Goal: Task Accomplishment & Management: Manage account settings

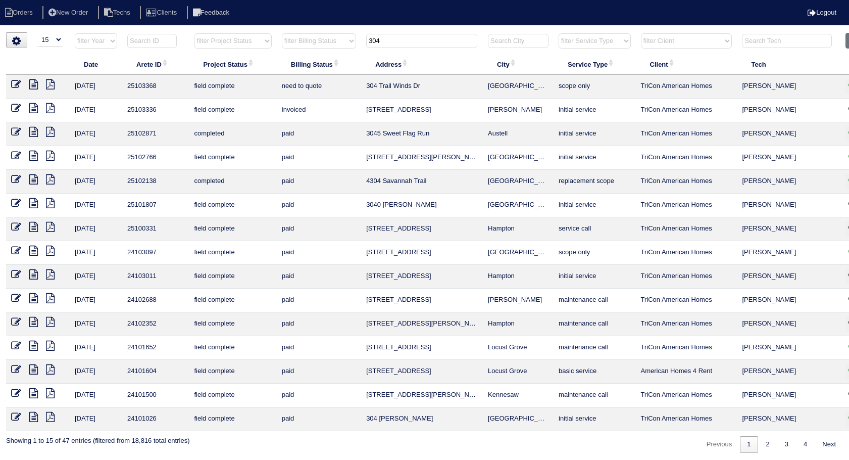
select select "15"
drag, startPoint x: 413, startPoint y: 41, endPoint x: 338, endPoint y: 54, distance: 75.7
click at [338, 54] on table "Date Arete ID Project Status Billing Status Address City Service Type Client Te…" at bounding box center [442, 232] width 872 height 398
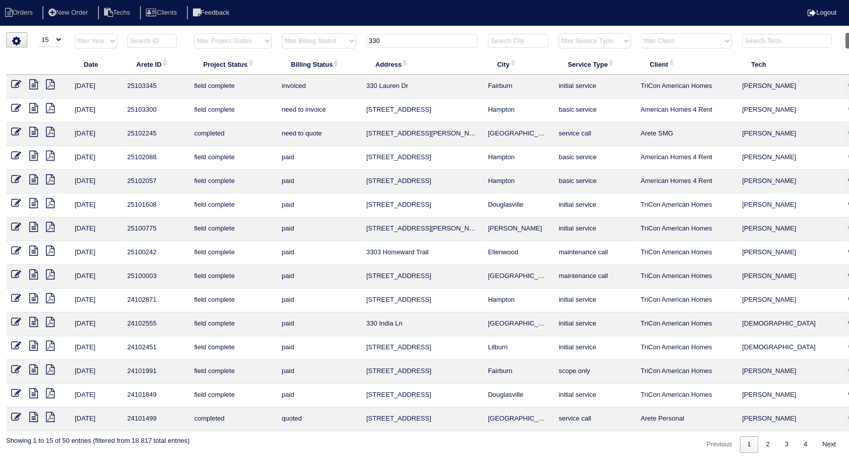
type input "330"
click at [17, 105] on icon at bounding box center [16, 108] width 10 height 10
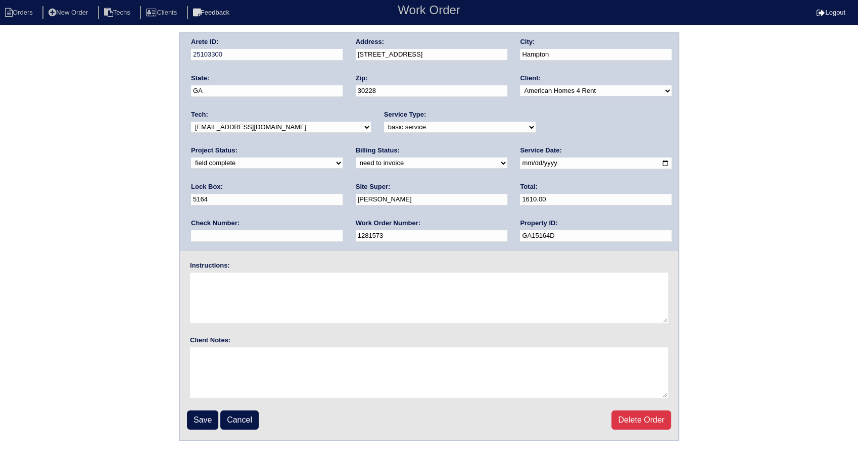
click at [356, 164] on select "need to quote quoted need to invoice invoiced paid warranty purchase order need…" at bounding box center [432, 163] width 152 height 11
select select "invoiced"
click at [356, 158] on select "need to quote quoted need to invoice invoiced paid warranty purchase order need…" at bounding box center [432, 163] width 152 height 11
click at [196, 415] on input "Save" at bounding box center [202, 420] width 31 height 19
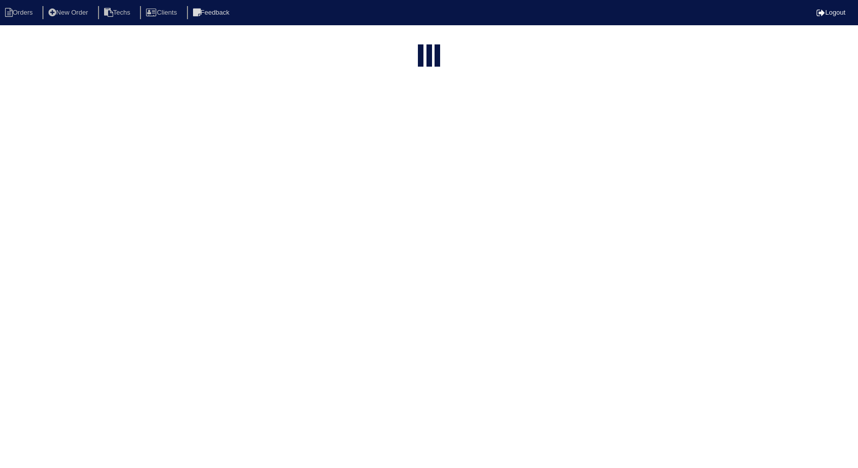
select select "15"
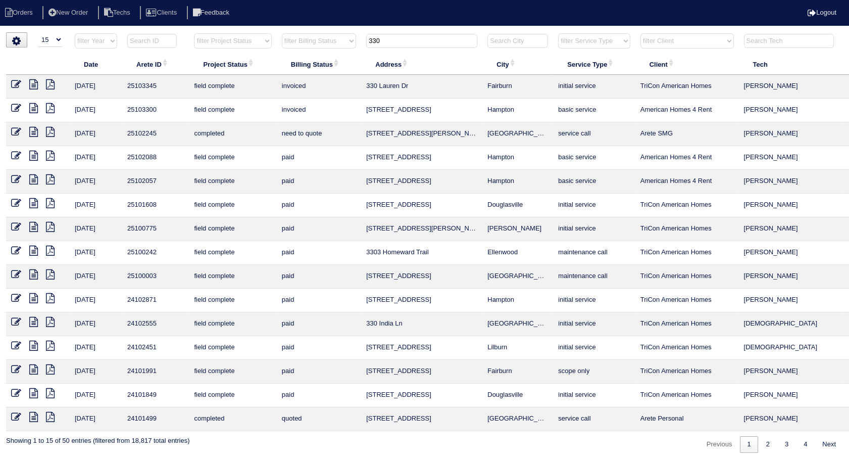
click at [16, 103] on icon at bounding box center [16, 108] width 10 height 10
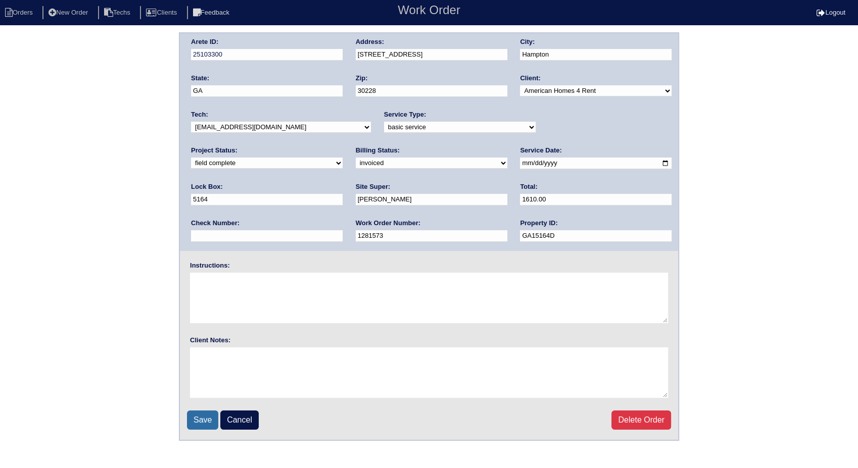
click at [201, 415] on input "Save" at bounding box center [202, 420] width 31 height 19
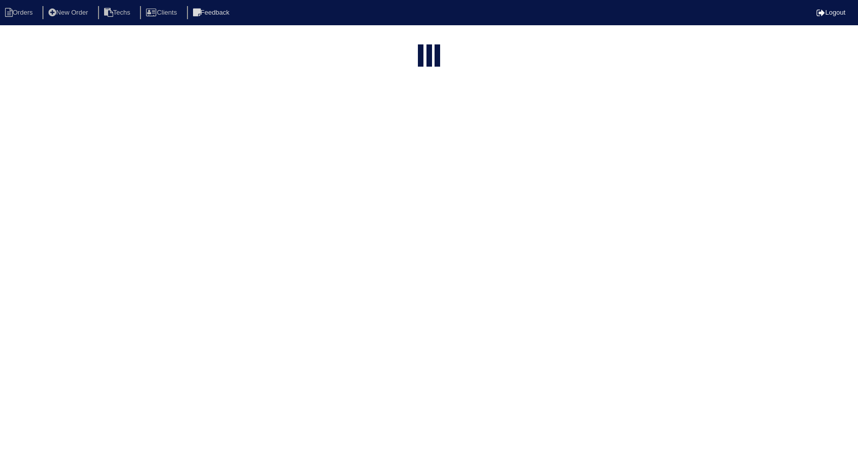
select select "15"
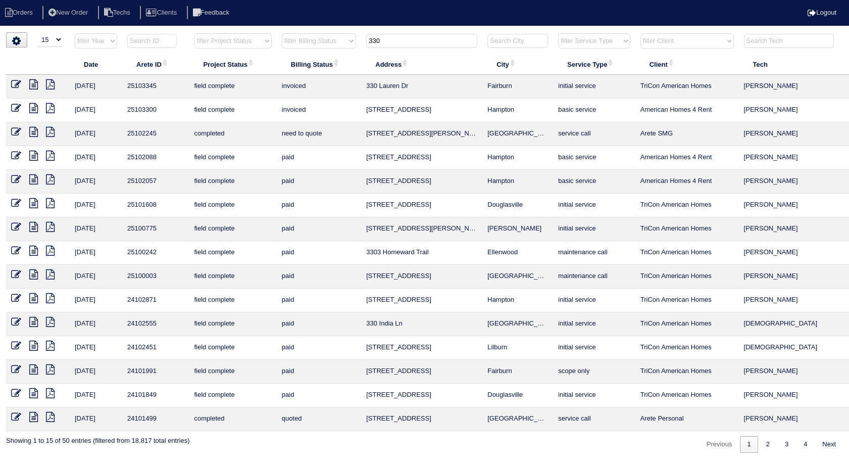
click at [403, 32] on div "▼ 10 15 25 50 200 500 Search: Date Arete ID Project Status Billing Status Addre…" at bounding box center [424, 242] width 837 height 420
drag, startPoint x: 404, startPoint y: 35, endPoint x: 302, endPoint y: 67, distance: 106.7
click at [302, 67] on table "Date Arete ID Project Status Billing Status Address City Service Type Client Te…" at bounding box center [444, 232] width 876 height 398
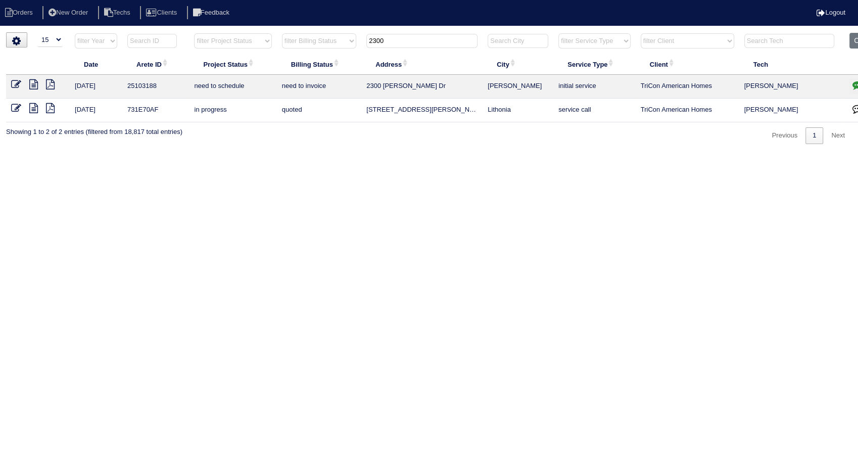
type input "2300"
click at [856, 83] on icon "button" at bounding box center [857, 85] width 10 height 10
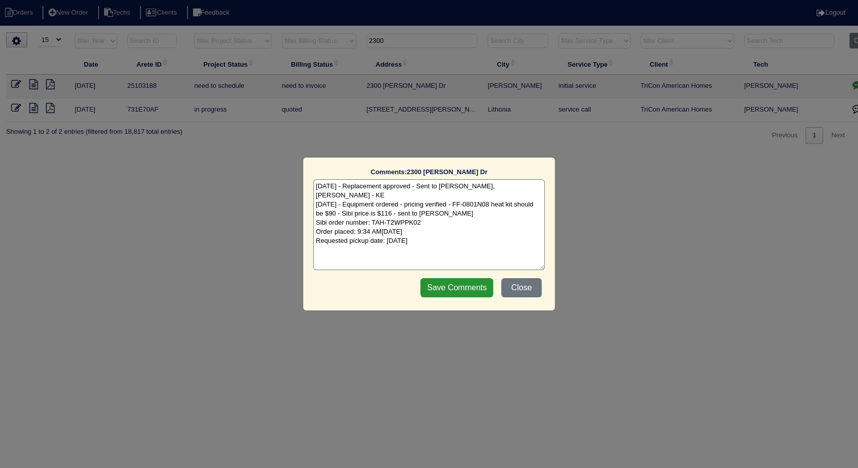
click at [505, 230] on textarea "9/12/25 - Replacement approved - Sent to Dan, Payton, Reeca - KE 9/12/25 - Equi…" at bounding box center [428, 224] width 231 height 91
type textarea "9/12/25 - Replacement approved - Sent to Dan, Payton, Reeca - KE 9/12/25 - Equi…"
click at [484, 287] on input "Save Comments" at bounding box center [456, 287] width 73 height 19
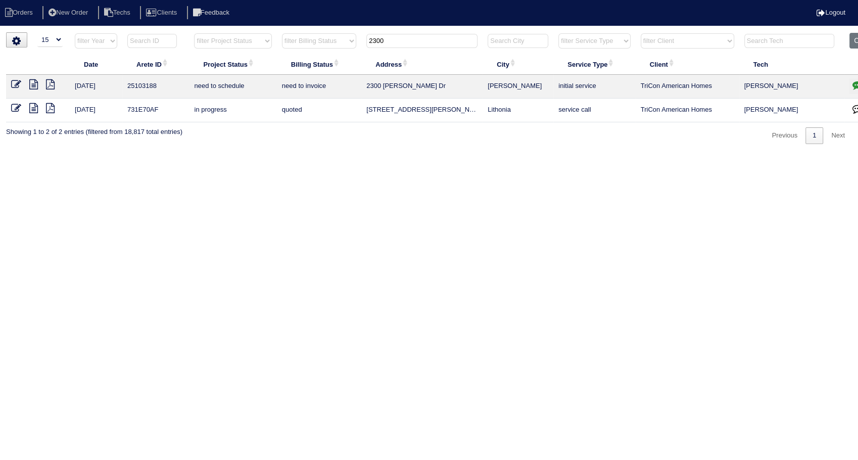
click at [17, 84] on icon at bounding box center [16, 84] width 10 height 10
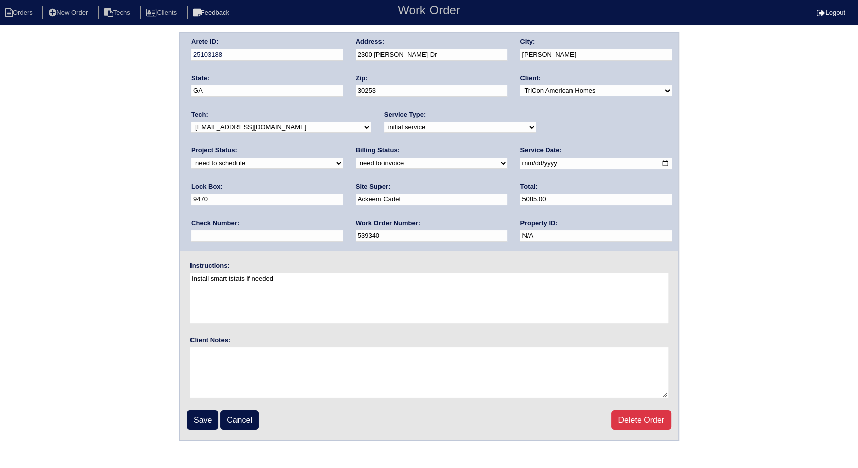
drag, startPoint x: 551, startPoint y: 126, endPoint x: 552, endPoint y: 133, distance: 7.6
click at [343, 158] on select "new order assigned in progress field complete need to schedule admin review arc…" at bounding box center [267, 163] width 152 height 11
select select "completed"
click at [343, 158] on select "new order assigned in progress field complete need to schedule admin review arc…" at bounding box center [267, 163] width 152 height 11
click at [356, 164] on select "need to quote quoted need to invoice invoiced paid warranty purchase order need…" at bounding box center [432, 163] width 152 height 11
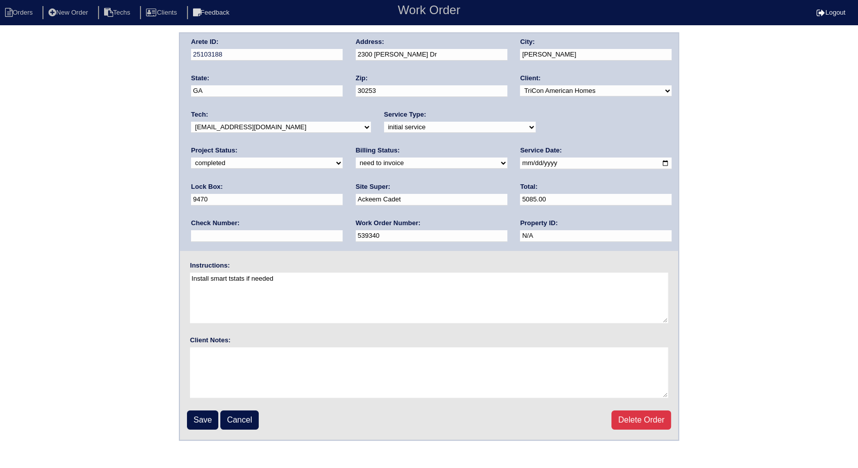
select select "invoiced"
click at [356, 158] on select "need to quote quoted need to invoice invoiced paid warranty purchase order need…" at bounding box center [432, 163] width 152 height 11
click at [205, 422] on input "Save" at bounding box center [202, 420] width 31 height 19
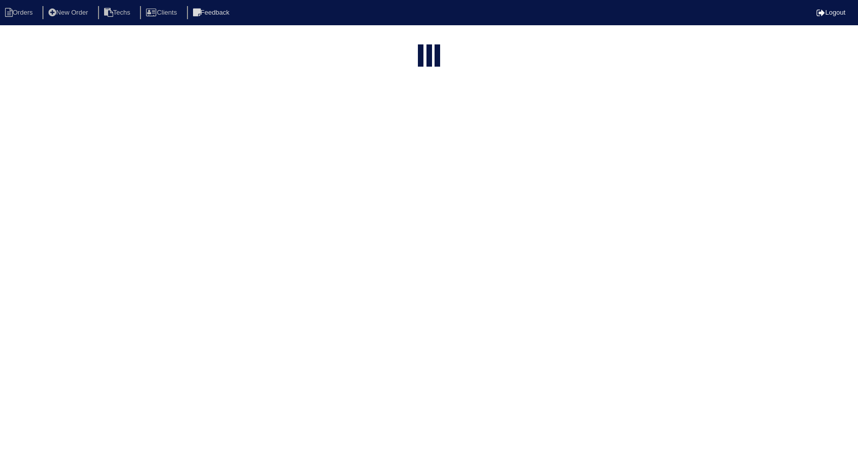
select select "15"
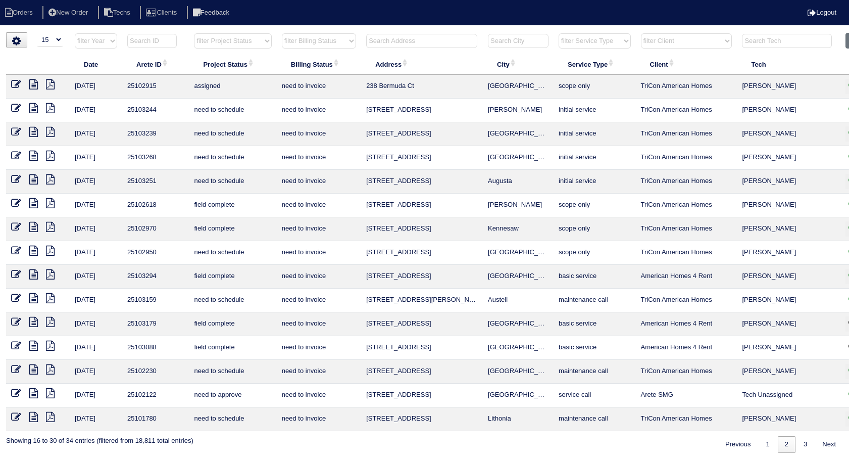
select select "15"
select select "need to invoice"
click at [412, 45] on input "text" at bounding box center [421, 41] width 111 height 14
type input "2300"
select select "need to invoice"
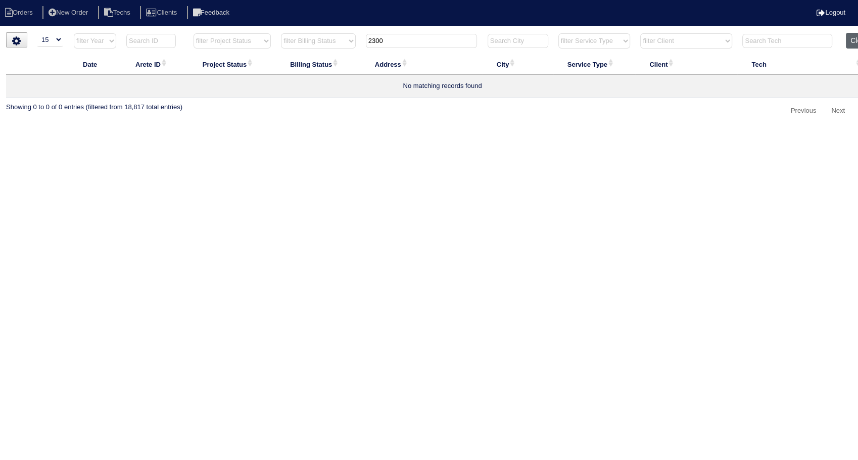
type input "2300"
click at [849, 43] on button "Clear" at bounding box center [859, 41] width 26 height 16
select select
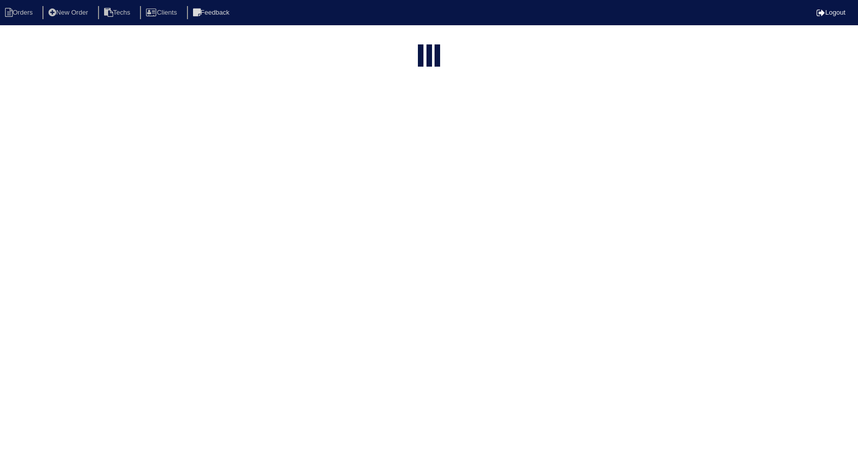
select select "15"
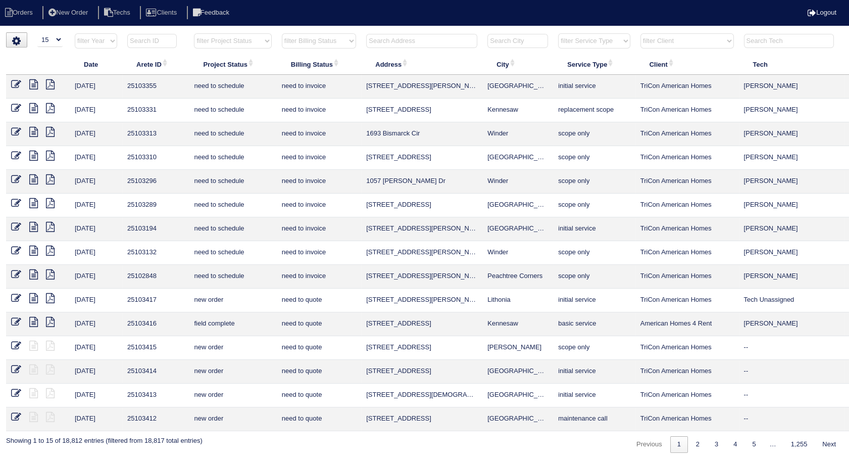
click at [401, 41] on input "text" at bounding box center [421, 41] width 111 height 14
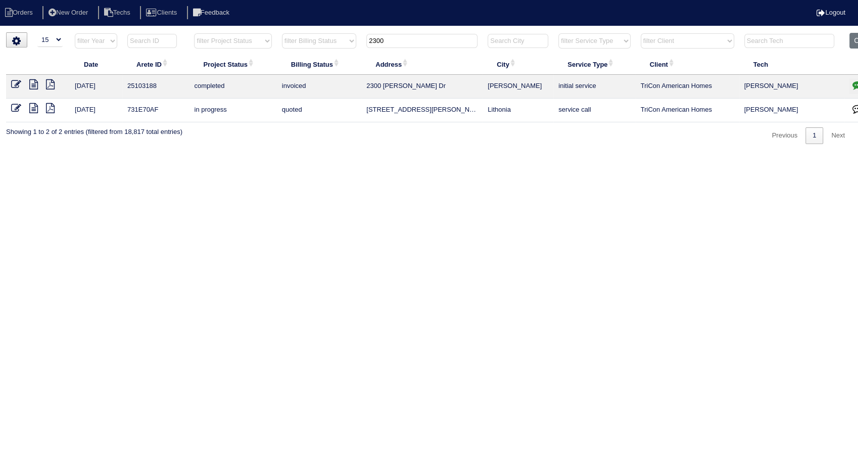
click at [361, 154] on html "Orders New Order Techs Clients Feedback Logout Orders New Order Users Clients M…" at bounding box center [429, 77] width 858 height 154
drag, startPoint x: 398, startPoint y: 45, endPoint x: 308, endPoint y: 56, distance: 90.5
click at [308, 56] on table "Date Arete ID Project Status Billing Status Address City Service Type Client Te…" at bounding box center [444, 77] width 876 height 89
type input "742"
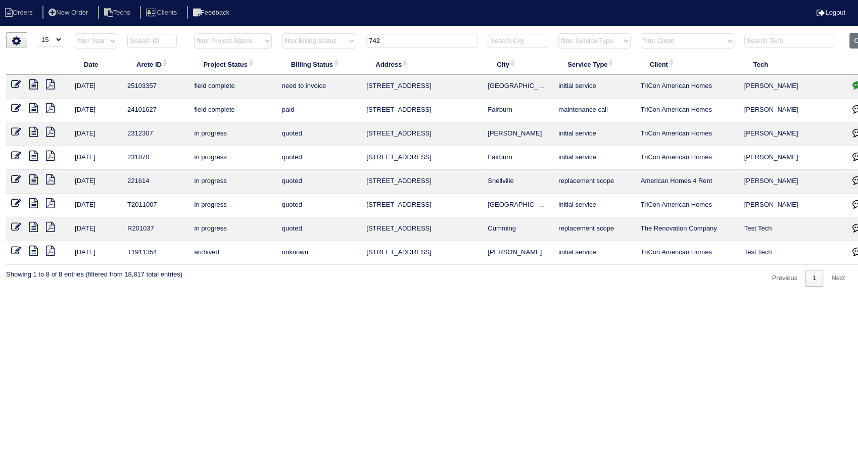
click at [17, 82] on icon at bounding box center [16, 84] width 10 height 10
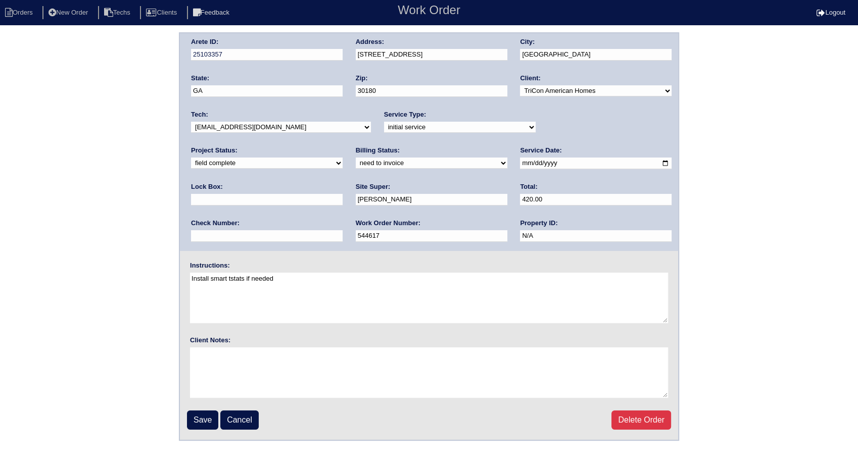
click at [356, 168] on select "need to quote quoted need to invoice invoiced paid warranty purchase order need…" at bounding box center [432, 163] width 152 height 11
select select "invoiced"
click at [356, 158] on select "need to quote quoted need to invoice invoiced paid warranty purchase order need…" at bounding box center [432, 163] width 152 height 11
click at [202, 417] on input "Save" at bounding box center [202, 420] width 31 height 19
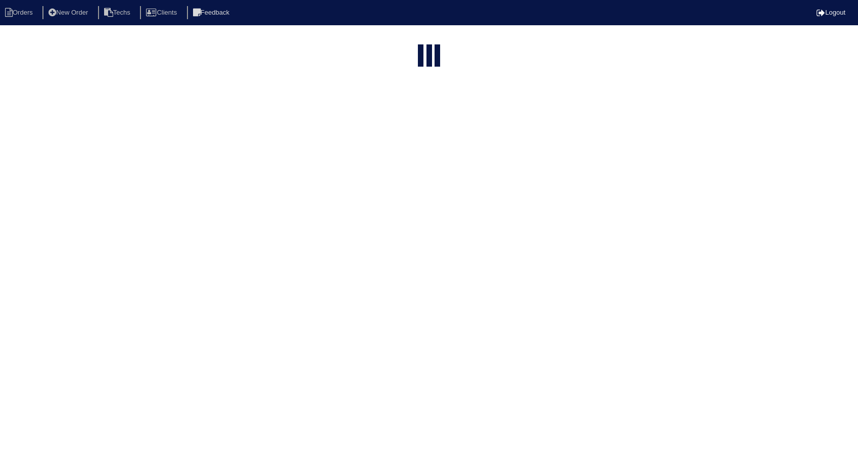
select select "15"
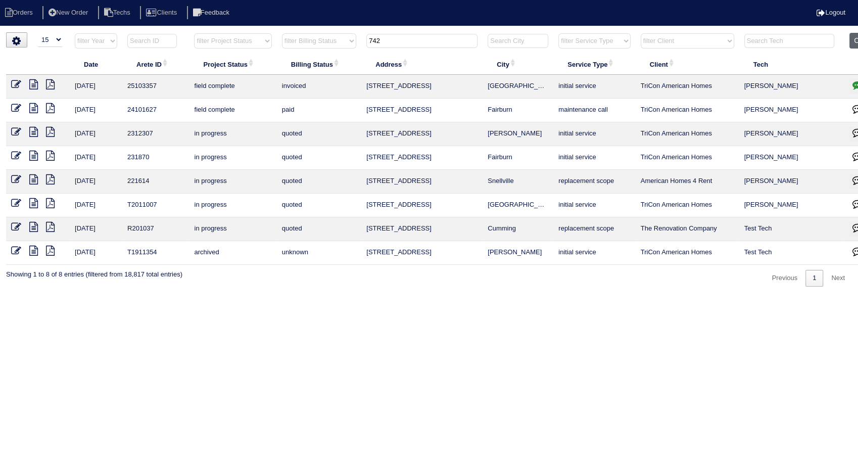
click at [852, 40] on button "Clear" at bounding box center [862, 41] width 26 height 16
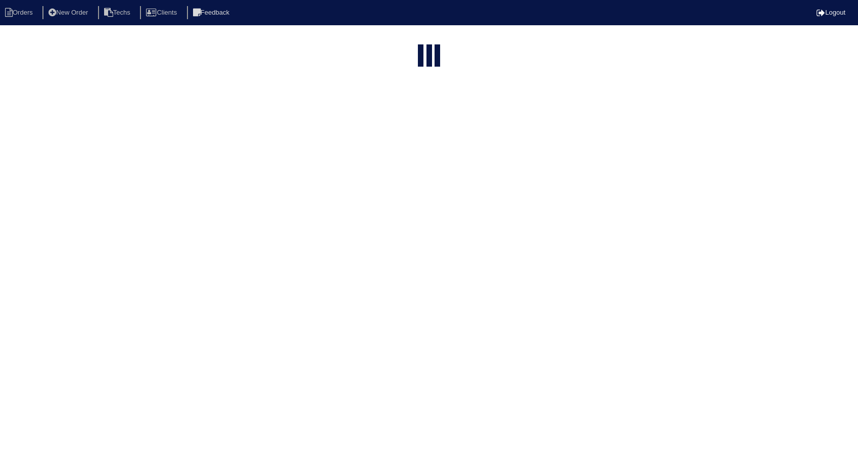
select select "15"
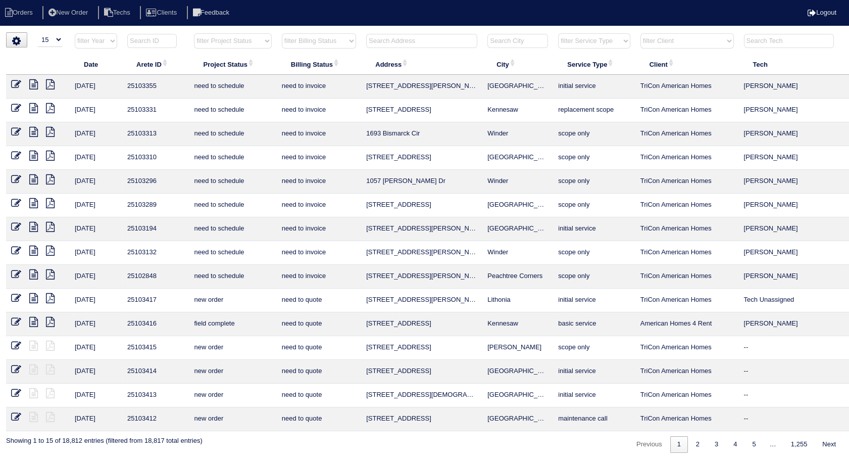
click at [335, 43] on select "filter Billing Status -- Any Billing Status -- need to quote quoted need to inv…" at bounding box center [319, 40] width 74 height 15
click at [282, 33] on select "filter Billing Status -- Any Billing Status -- need to quote quoted need to inv…" at bounding box center [319, 40] width 74 height 15
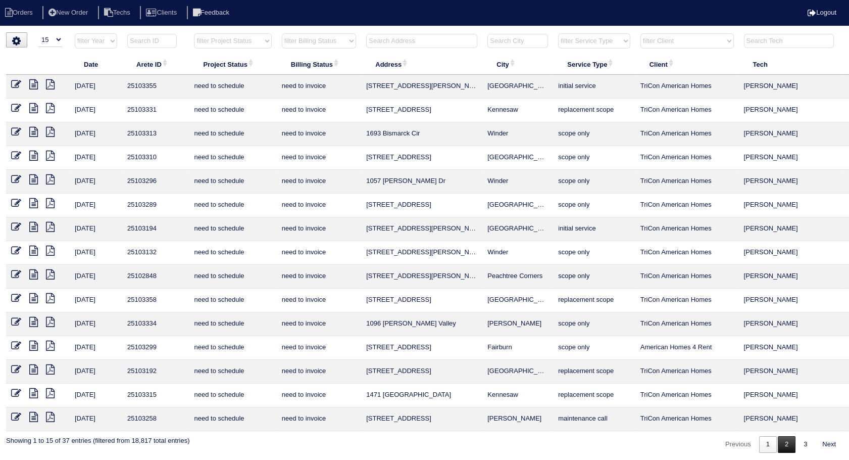
click at [782, 447] on link "2" at bounding box center [787, 444] width 18 height 17
select select "need to invoice"
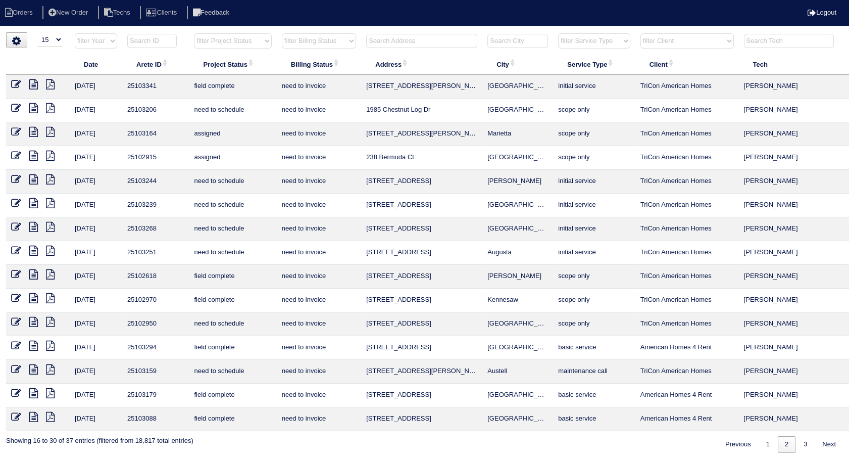
click at [393, 41] on input "text" at bounding box center [421, 41] width 111 height 14
type input "178"
select select "need to invoice"
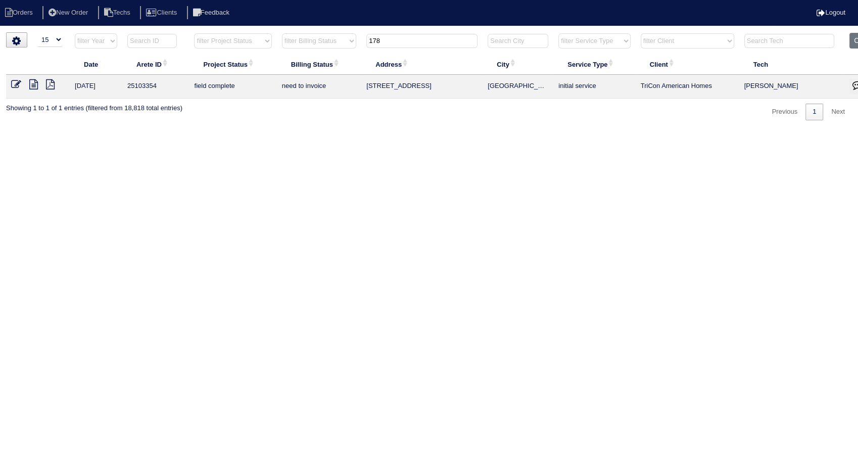
type input "178"
click at [14, 82] on icon at bounding box center [16, 84] width 10 height 10
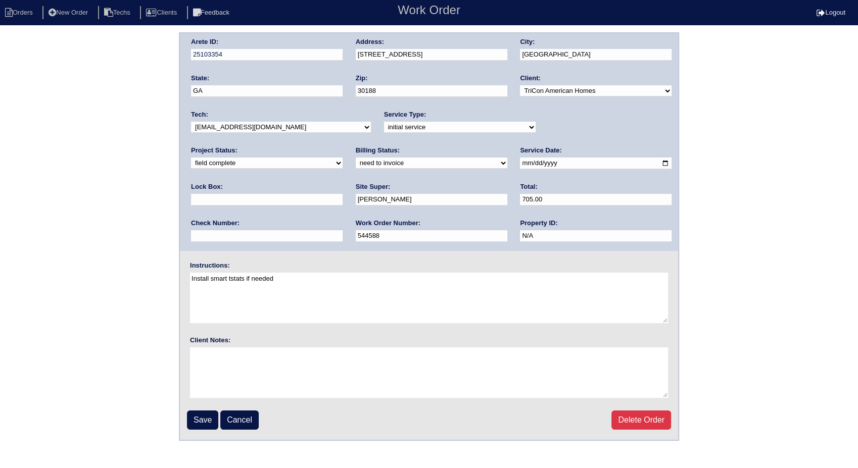
click at [356, 165] on select "need to quote quoted need to invoice invoiced paid warranty purchase order need…" at bounding box center [432, 163] width 152 height 11
select select "invoiced"
click at [356, 158] on select "need to quote quoted need to invoice invoiced paid warranty purchase order need…" at bounding box center [432, 163] width 152 height 11
click at [197, 417] on input "Save" at bounding box center [202, 420] width 31 height 19
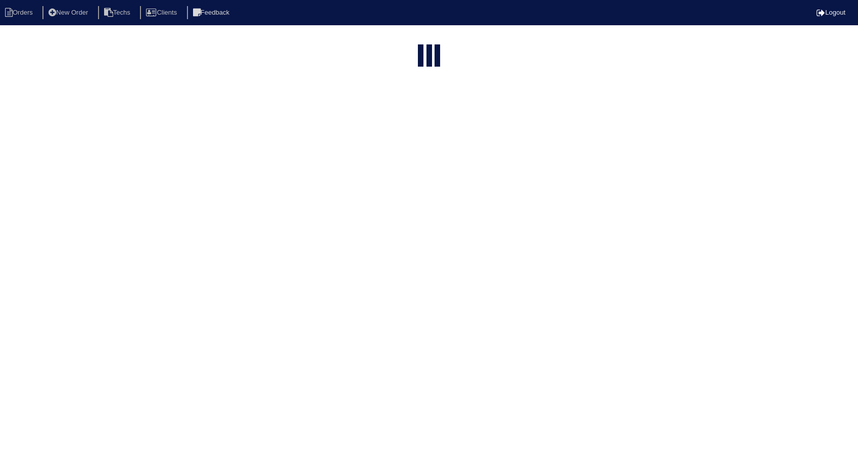
select select "15"
type input "178"
select select "need to invoice"
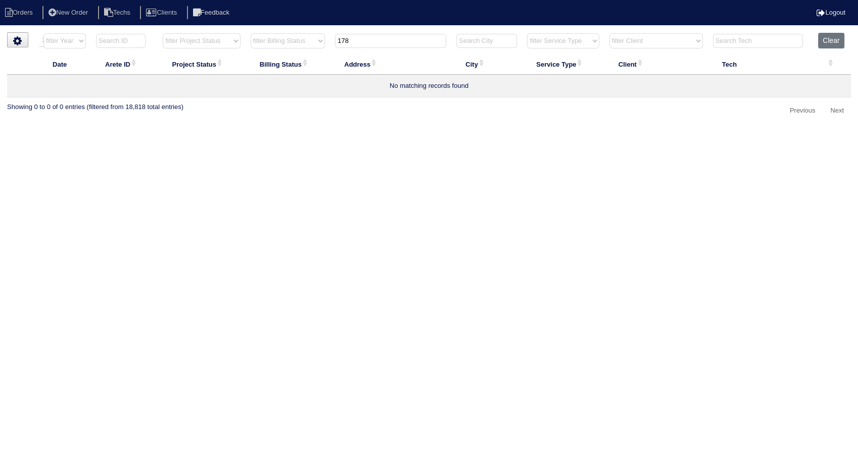
click at [367, 40] on input "178" at bounding box center [390, 41] width 111 height 14
drag, startPoint x: 832, startPoint y: 38, endPoint x: 806, endPoint y: 32, distance: 26.5
click at [830, 38] on button "Clear" at bounding box center [831, 41] width 26 height 16
select select
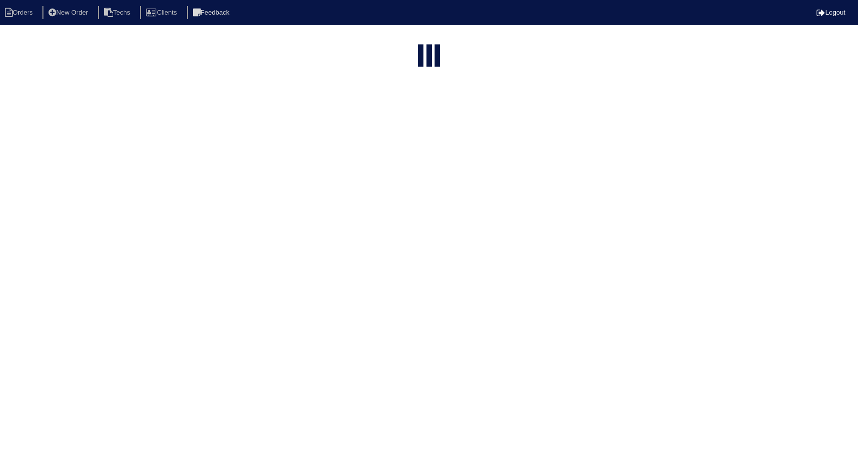
select select "15"
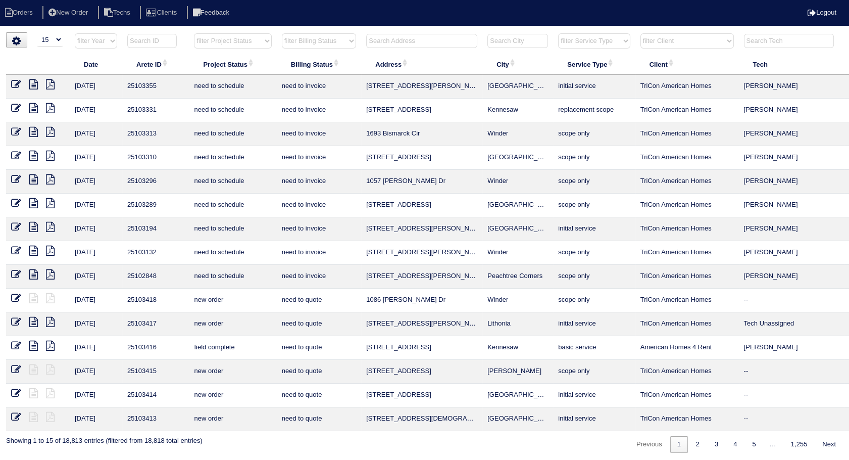
click at [405, 39] on input "text" at bounding box center [421, 41] width 111 height 14
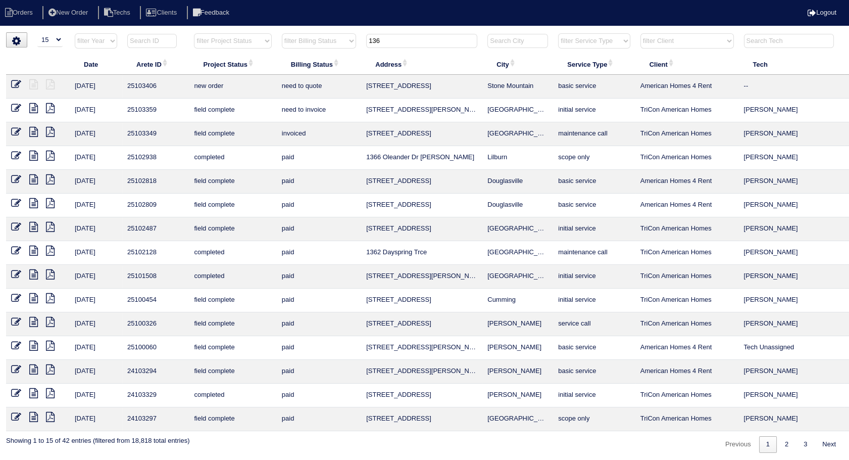
type input "136"
click at [15, 107] on icon at bounding box center [16, 108] width 10 height 10
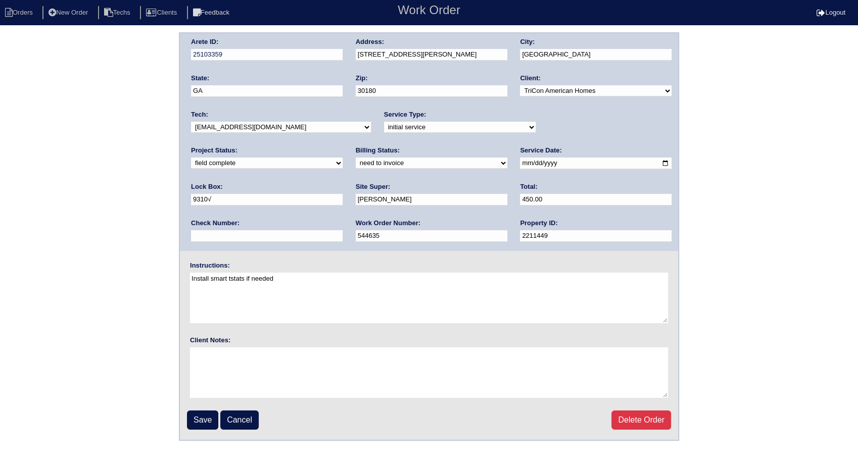
drag, startPoint x: 261, startPoint y: 161, endPoint x: 254, endPoint y: 166, distance: 8.3
click at [356, 160] on select "need to quote quoted need to invoice invoiced paid warranty purchase order need…" at bounding box center [432, 163] width 152 height 11
select select "invoiced"
click at [356, 158] on select "need to quote quoted need to invoice invoiced paid warranty purchase order need…" at bounding box center [432, 163] width 152 height 11
click at [204, 419] on input "Save" at bounding box center [202, 420] width 31 height 19
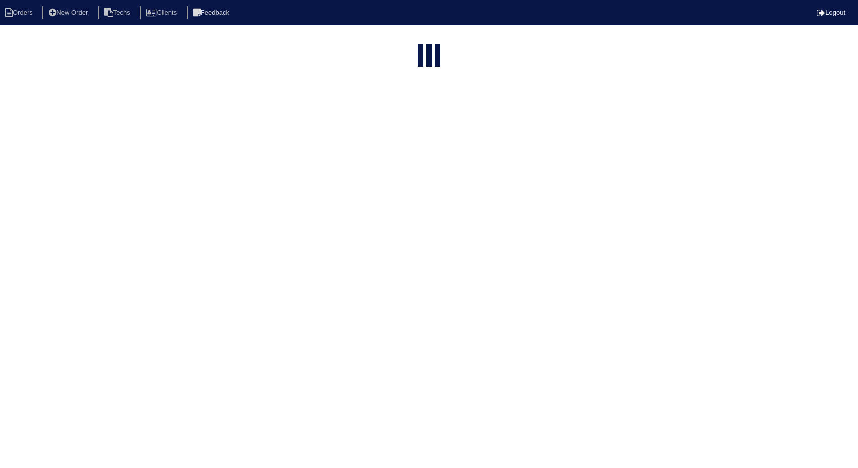
select select "15"
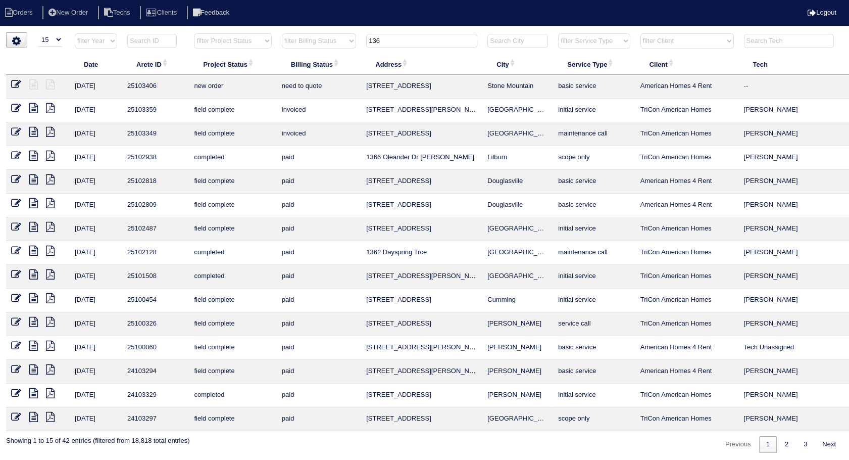
drag, startPoint x: 388, startPoint y: 37, endPoint x: 349, endPoint y: 50, distance: 41.2
click at [349, 50] on tr "filter Year -- Any Year -- 2025 2024 2023 2022 2021 2020 2019 filter Project St…" at bounding box center [444, 43] width 876 height 21
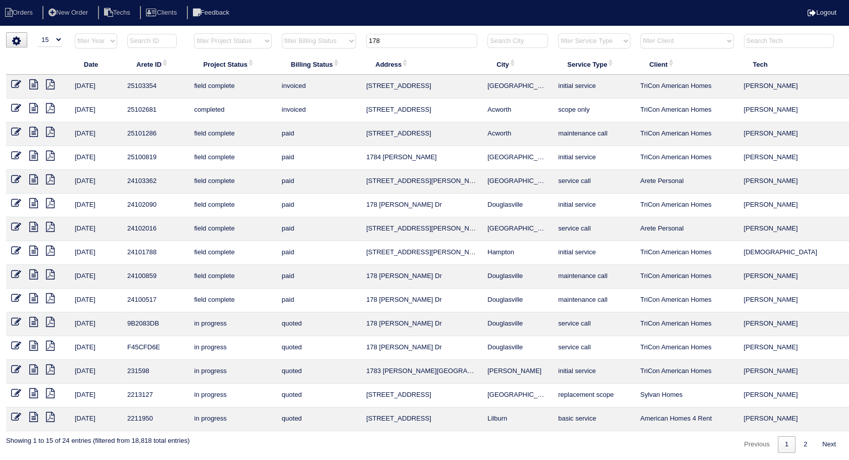
drag, startPoint x: 385, startPoint y: 42, endPoint x: 344, endPoint y: 47, distance: 41.7
click at [344, 47] on tr "filter Year -- Any Year -- 2025 2024 2023 2022 2021 2020 2019 filter Project St…" at bounding box center [444, 43] width 876 height 21
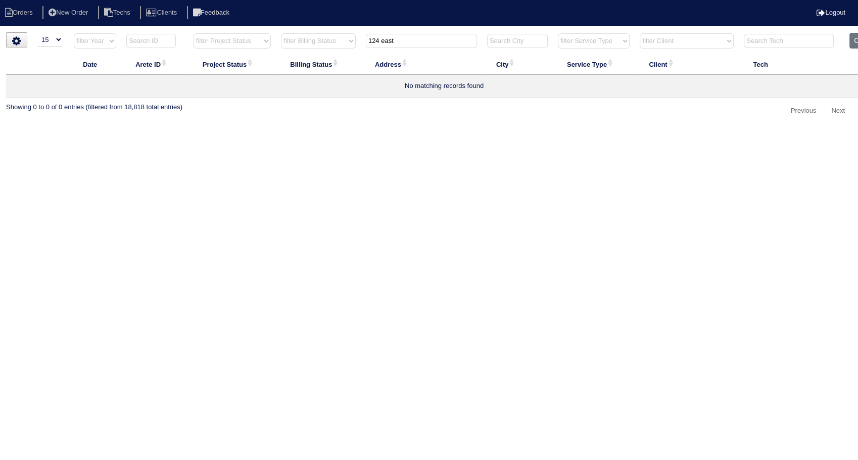
type input "124 east"
click at [852, 42] on button "Clear" at bounding box center [862, 41] width 26 height 16
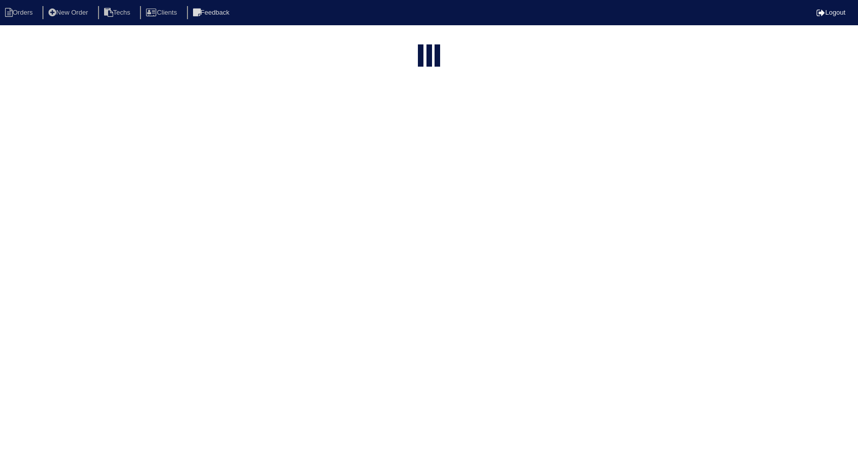
select select "15"
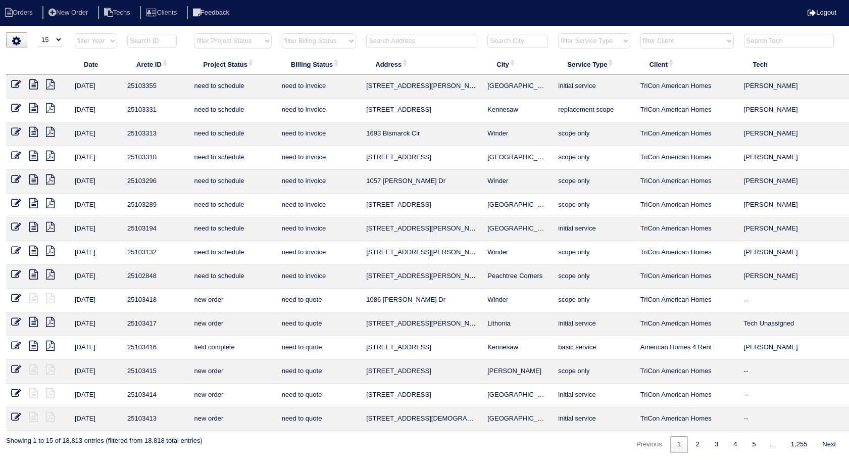
click at [396, 39] on input "text" at bounding box center [421, 41] width 111 height 14
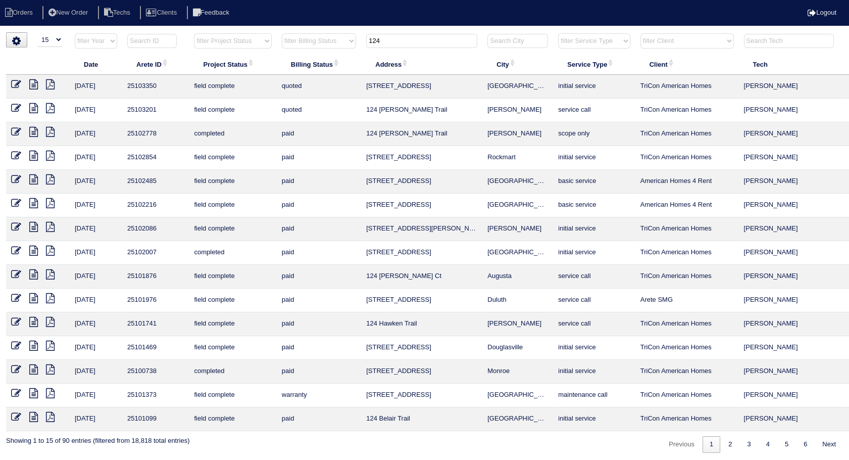
type input "124"
click at [18, 84] on icon at bounding box center [16, 84] width 10 height 10
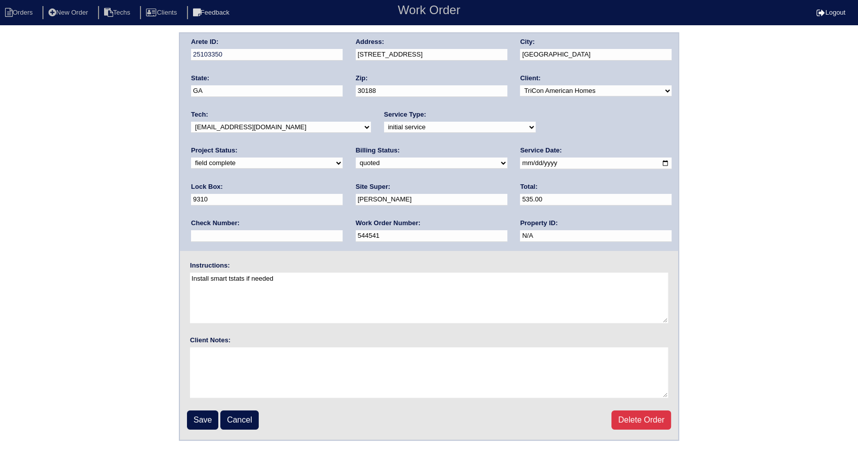
click at [356, 162] on select "need to quote quoted need to invoice invoiced paid warranty purchase order need…" at bounding box center [432, 163] width 152 height 11
select select "invoiced"
click at [356, 158] on select "need to quote quoted need to invoice invoiced paid warranty purchase order need…" at bounding box center [432, 163] width 152 height 11
click at [201, 420] on input "Save" at bounding box center [202, 420] width 31 height 19
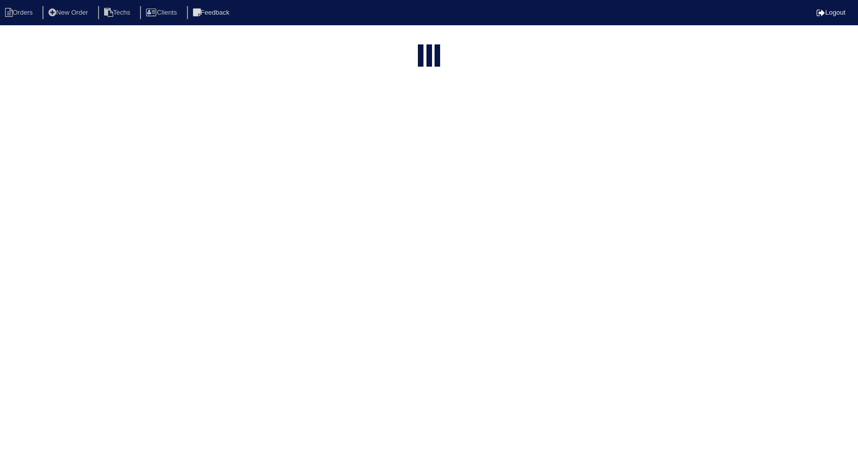
select select "15"
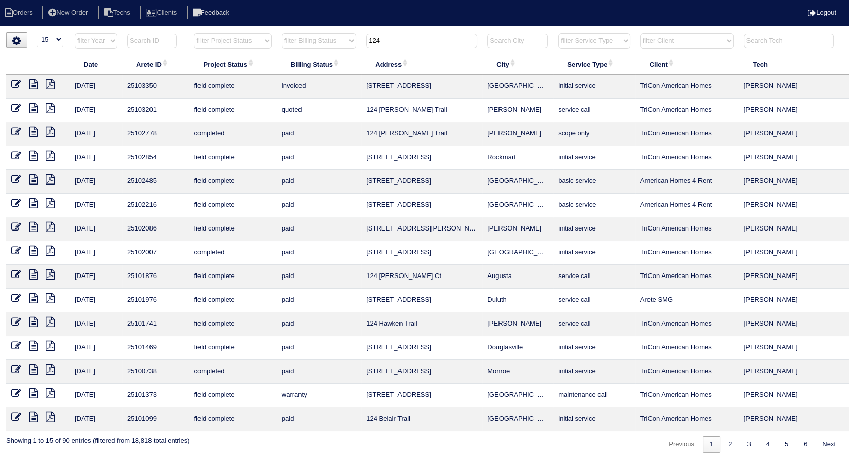
drag, startPoint x: 370, startPoint y: 42, endPoint x: 339, endPoint y: 46, distance: 31.0
click at [339, 46] on tr "filter Year -- Any Year -- 2025 2024 2023 2022 2021 2020 2019 filter Project St…" at bounding box center [444, 43] width 876 height 21
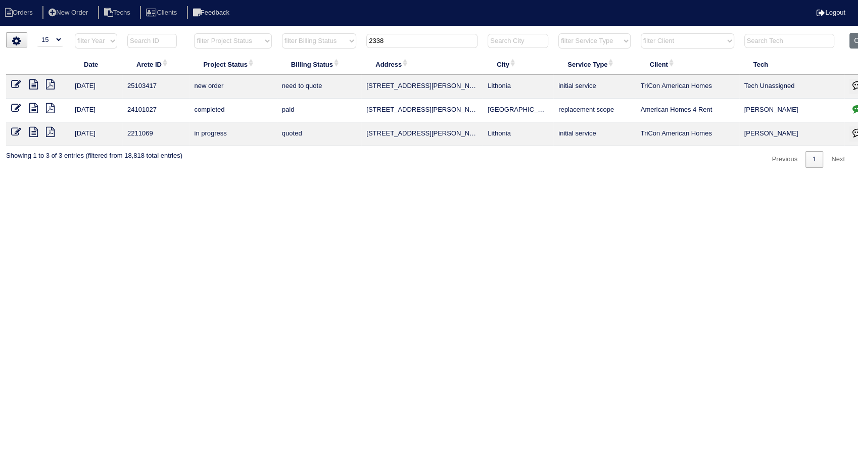
drag, startPoint x: 398, startPoint y: 40, endPoint x: 355, endPoint y: 47, distance: 43.1
click at [355, 47] on tr "filter Year -- Any Year -- 2025 2024 2023 2022 2021 2020 2019 filter Project St…" at bounding box center [444, 43] width 876 height 21
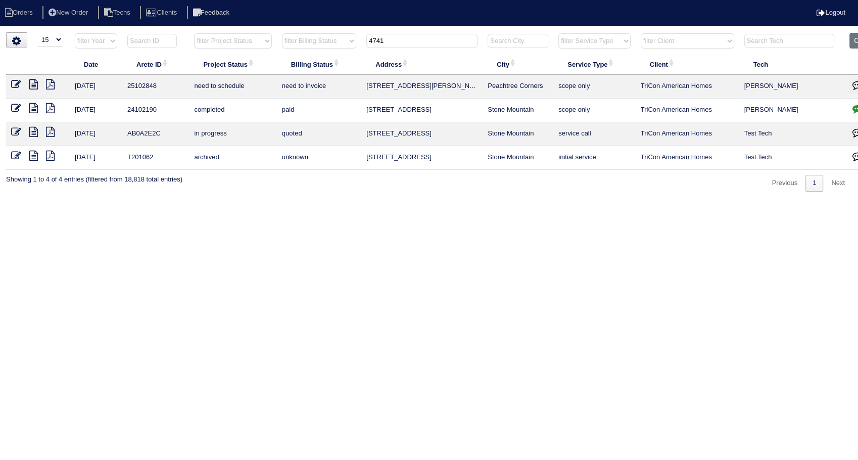
drag, startPoint x: 396, startPoint y: 42, endPoint x: 313, endPoint y: 55, distance: 83.7
click at [313, 55] on table "Date Arete ID Project Status Billing Status Address City Service Type Client Te…" at bounding box center [444, 101] width 876 height 137
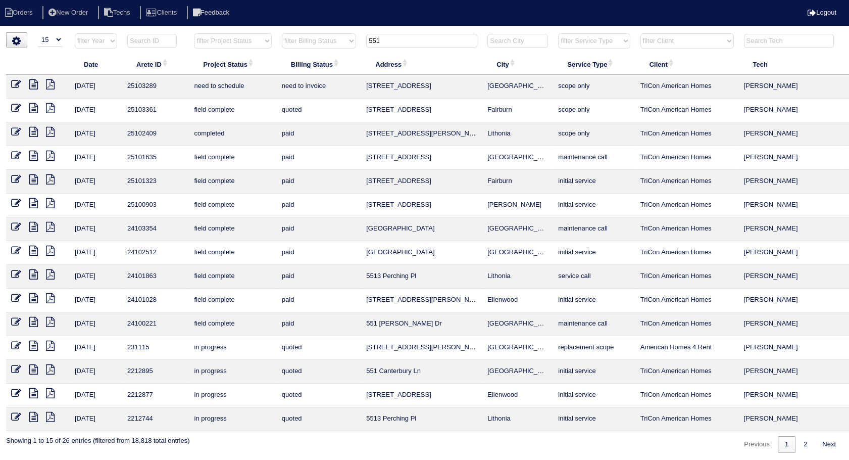
drag, startPoint x: 386, startPoint y: 39, endPoint x: 325, endPoint y: 47, distance: 61.7
click at [325, 47] on tr "filter Year -- Any Year -- 2025 2024 2023 2022 2021 2020 2019 filter Project St…" at bounding box center [444, 43] width 876 height 21
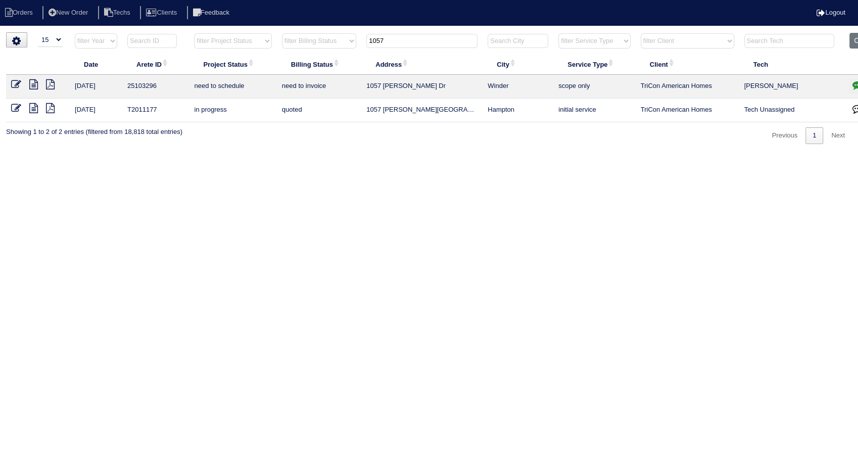
drag, startPoint x: 392, startPoint y: 40, endPoint x: 345, endPoint y: 42, distance: 47.0
click at [345, 42] on tr "filter Year -- Any Year -- 2025 2024 2023 2022 2021 2020 2019 filter Project St…" at bounding box center [444, 43] width 876 height 21
type input "730"
